Goal: Find specific page/section: Find specific page/section

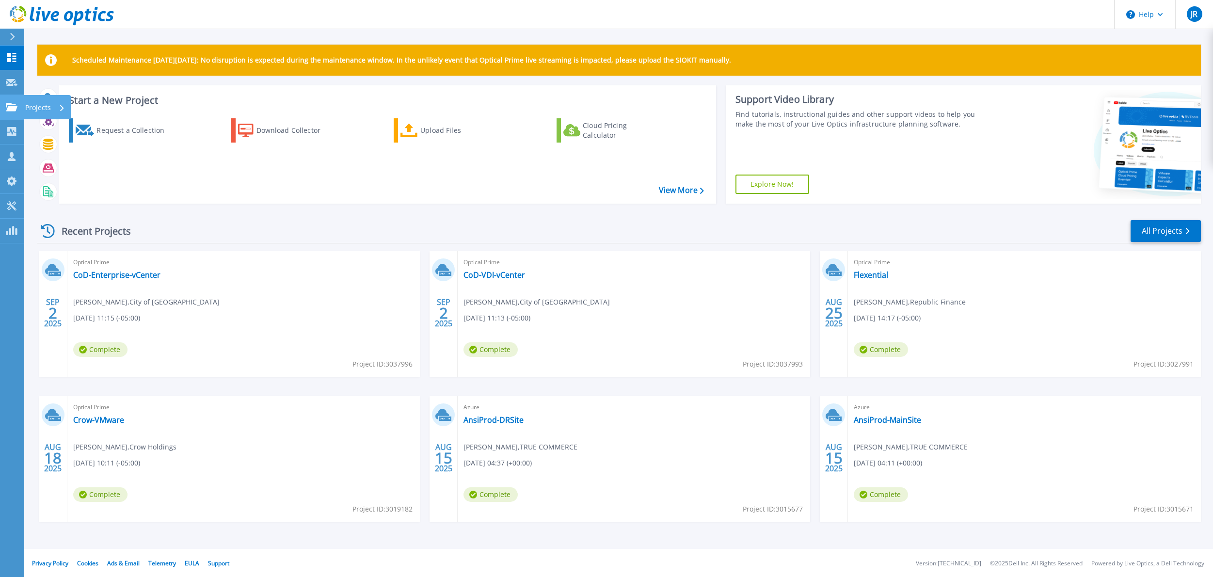
click at [29, 108] on p "Projects" at bounding box center [38, 107] width 26 height 25
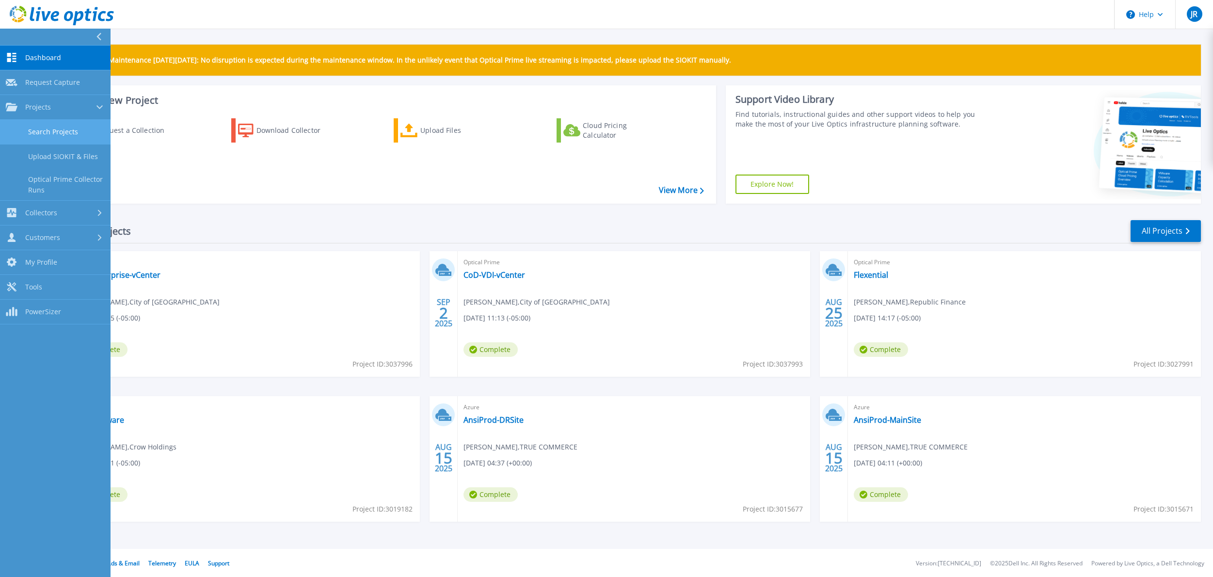
click at [51, 131] on link "Search Projects" at bounding box center [55, 132] width 111 height 25
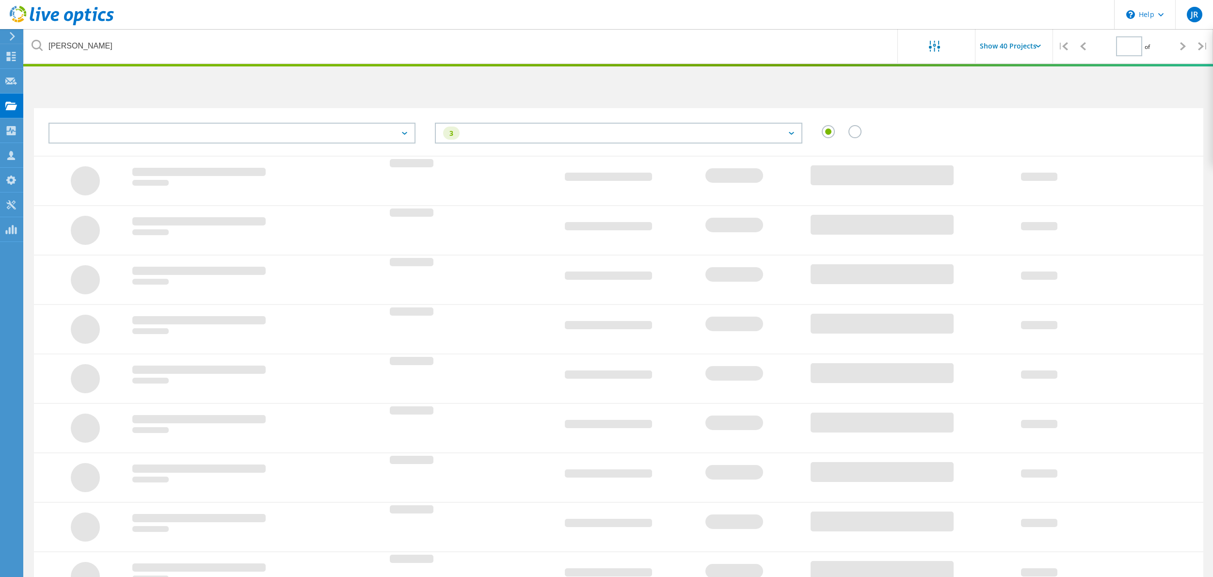
type input "1"
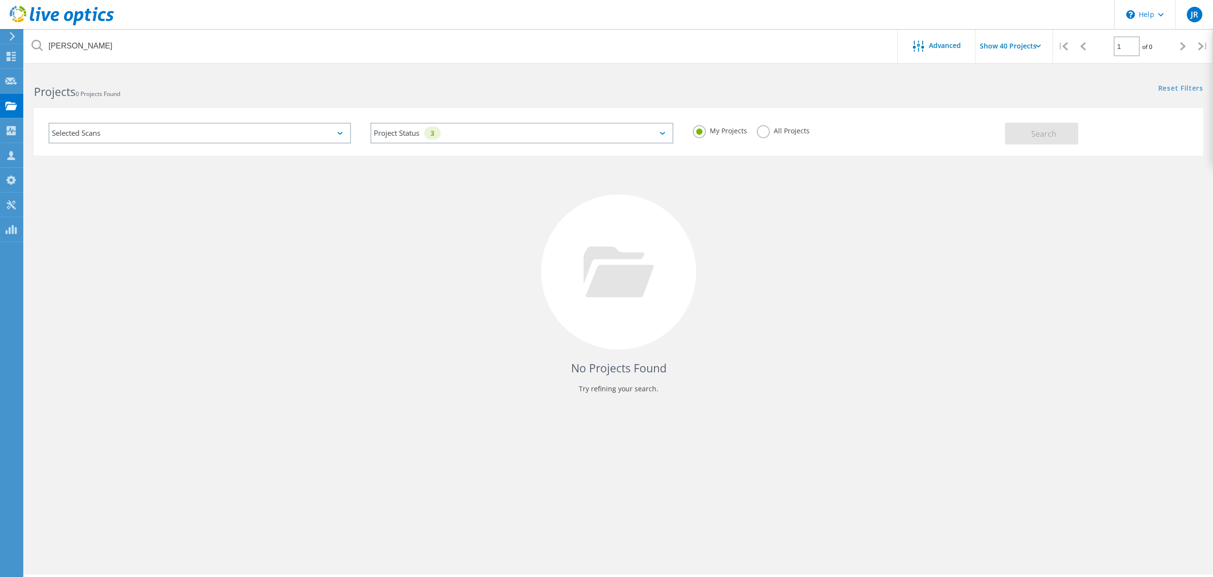
click at [764, 134] on label "All Projects" at bounding box center [783, 129] width 53 height 9
click at [0, 0] on input "All Projects" at bounding box center [0, 0] width 0 height 0
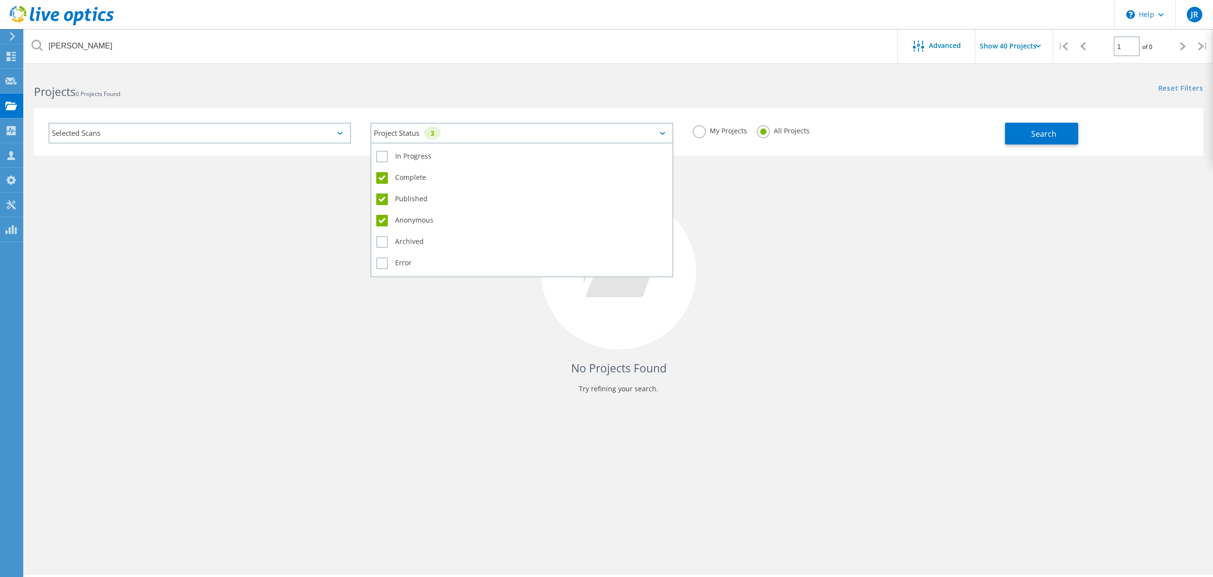
click at [665, 138] on div "Project Status 3" at bounding box center [521, 133] width 302 height 21
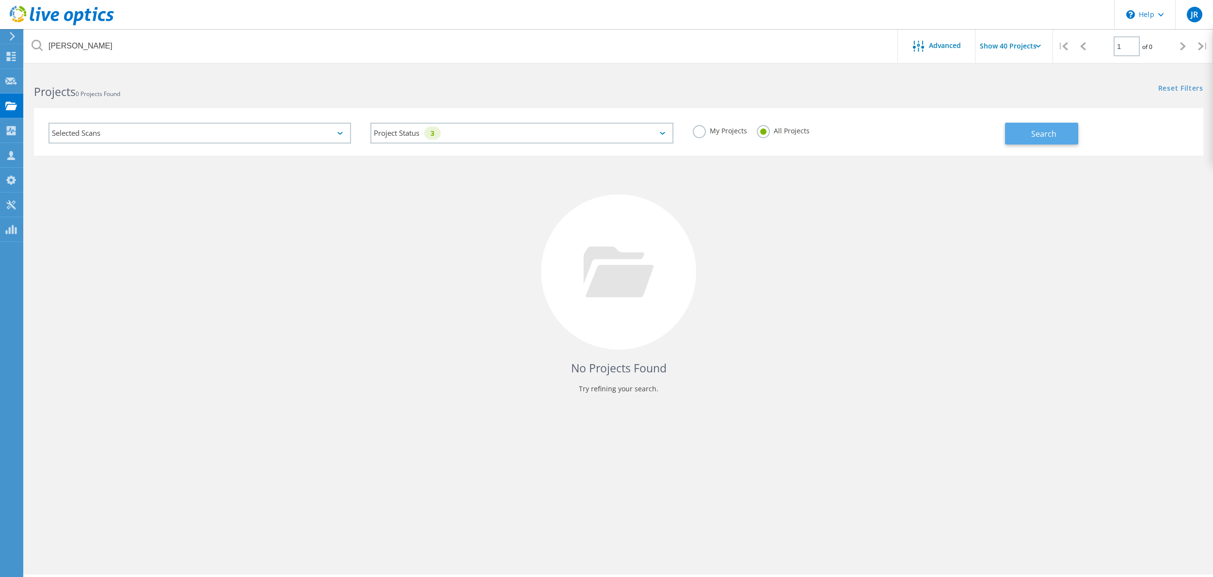
click at [1043, 136] on span "Search" at bounding box center [1043, 133] width 25 height 11
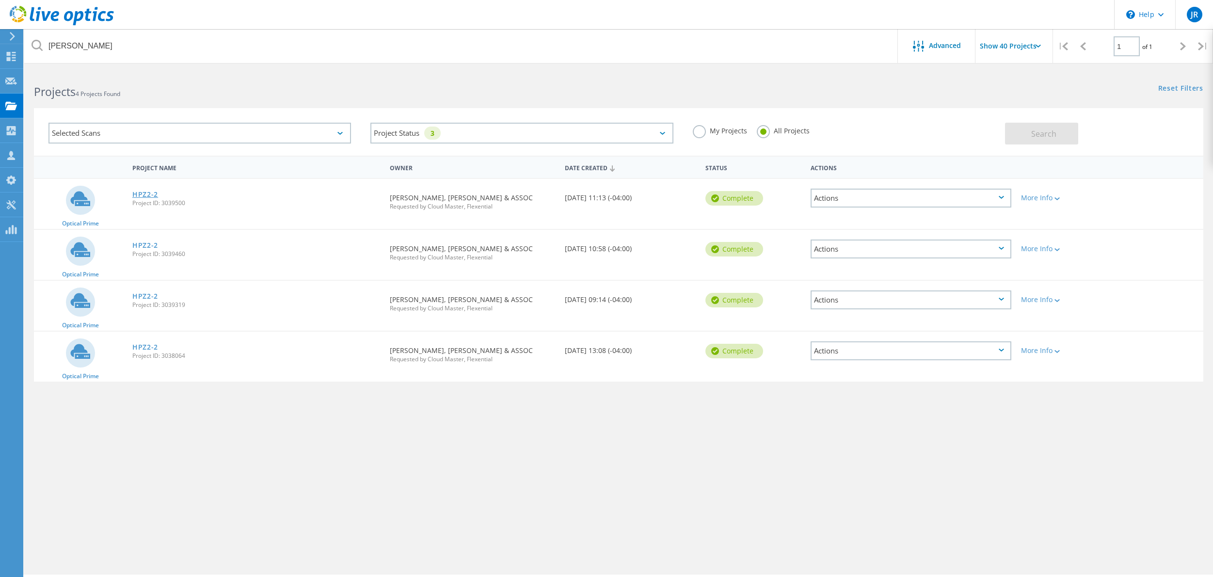
click at [146, 195] on link "HPZ2-2" at bounding box center [145, 194] width 26 height 7
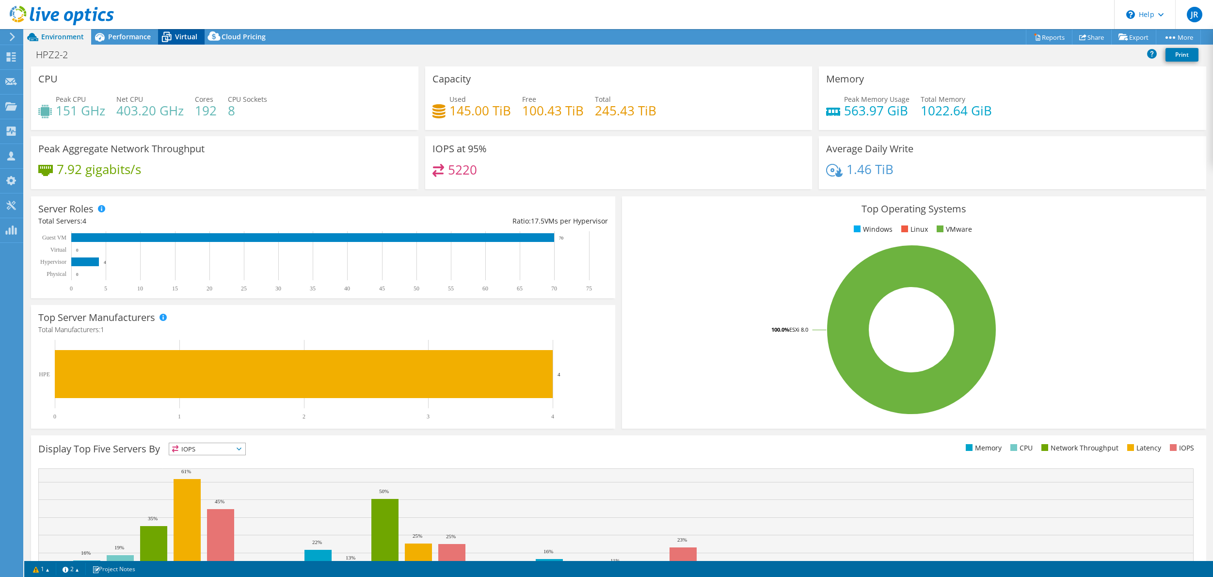
click at [175, 38] on span "Virtual" at bounding box center [186, 36] width 22 height 9
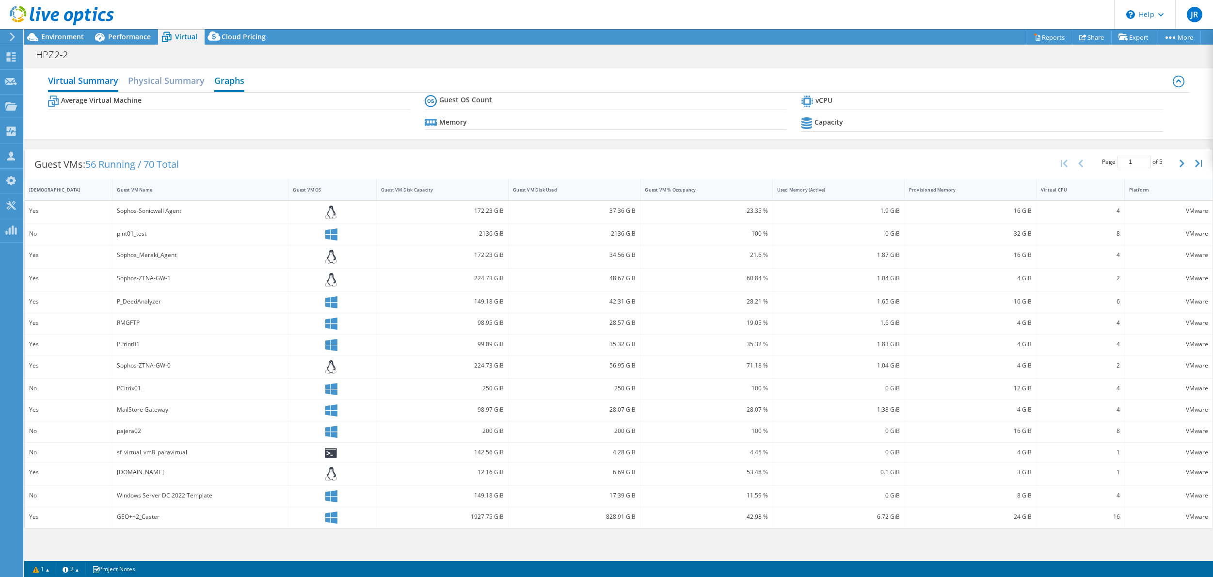
click at [225, 80] on h2 "Graphs" at bounding box center [229, 81] width 30 height 21
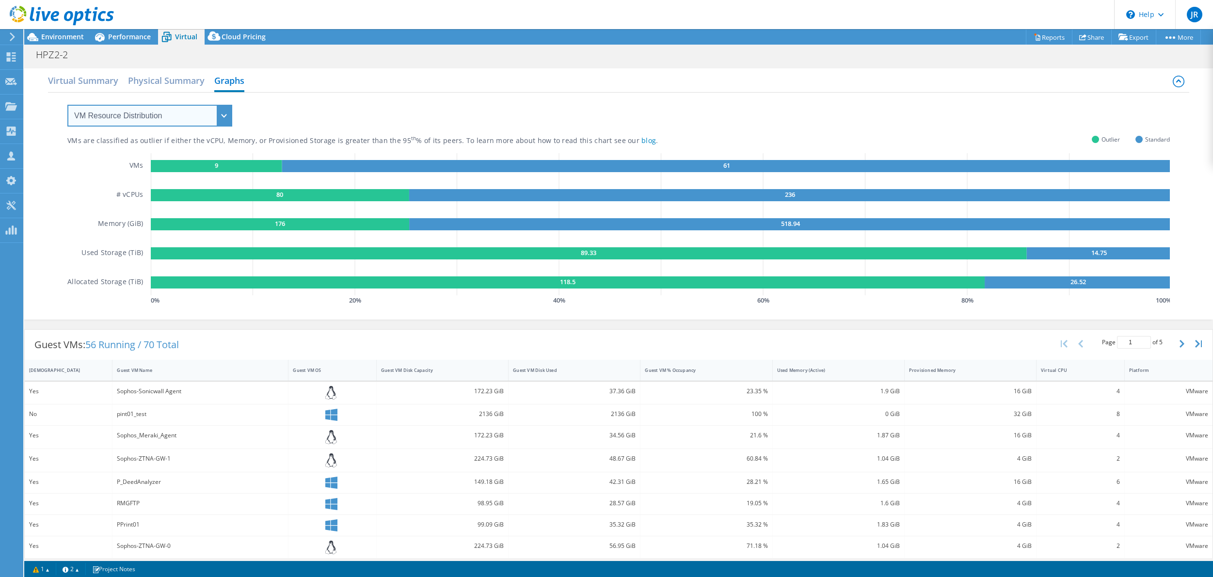
click at [121, 112] on select "VM Resource Distribution Provisioning Contrast Over Provisioning" at bounding box center [149, 116] width 165 height 22
select select "Over Provisioning"
click at [67, 105] on select "VM Resource Distribution Provisioning Contrast Over Provisioning" at bounding box center [149, 116] width 165 height 22
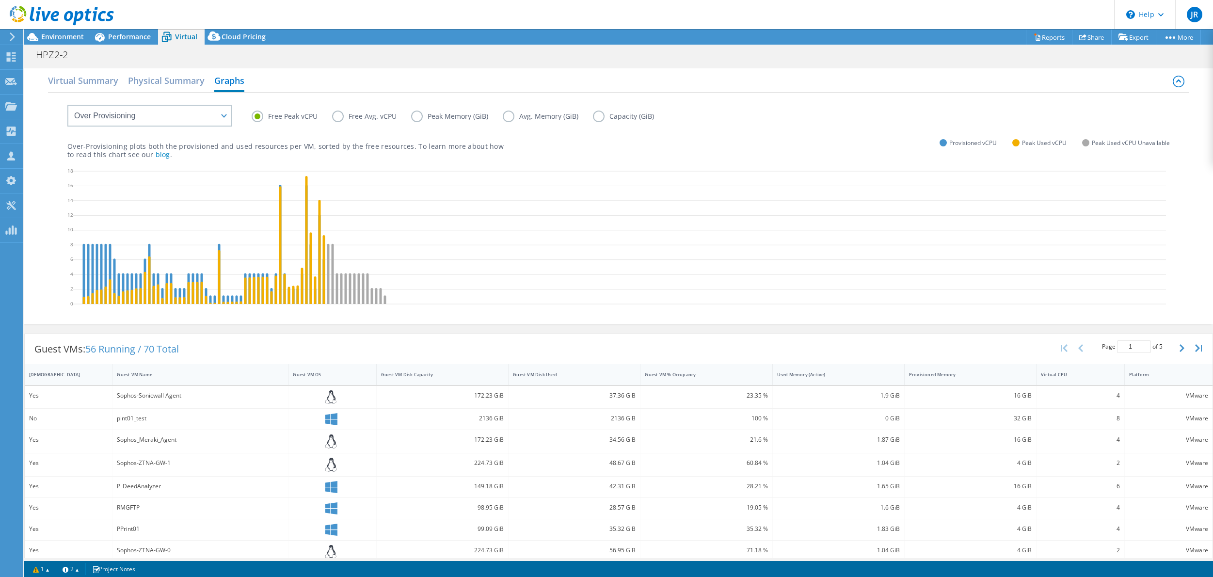
click at [419, 118] on label "Peak Memory (GiB)" at bounding box center [457, 117] width 92 height 12
click at [0, 0] on input "Peak Memory (GiB)" at bounding box center [0, 0] width 0 height 0
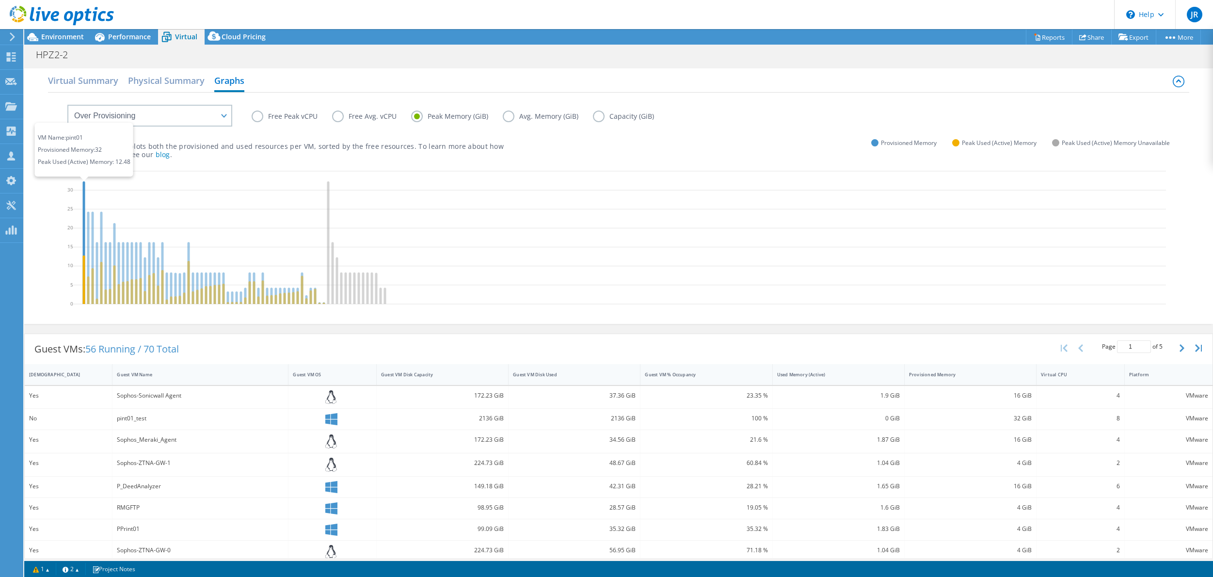
click at [84, 191] on icon at bounding box center [84, 242] width 2 height 123
